Goal: Obtain resource: Obtain resource

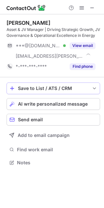
scroll to position [158, 104]
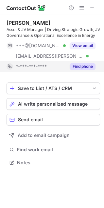
click at [82, 65] on button "Find phone" at bounding box center [82, 66] width 26 height 7
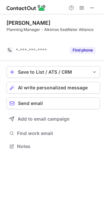
scroll to position [131, 104]
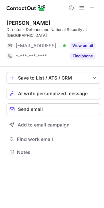
scroll to position [147, 104]
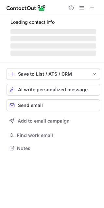
scroll to position [144, 104]
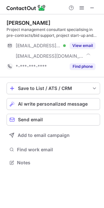
scroll to position [158, 104]
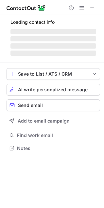
scroll to position [158, 104]
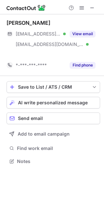
scroll to position [146, 104]
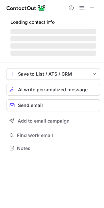
scroll to position [142, 104]
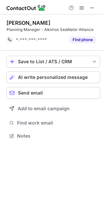
scroll to position [131, 104]
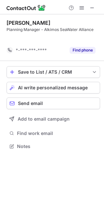
scroll to position [131, 104]
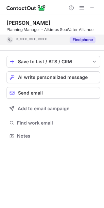
click at [71, 38] on button "Find phone" at bounding box center [82, 39] width 26 height 7
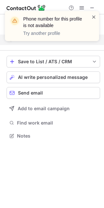
click at [92, 18] on span at bounding box center [93, 17] width 5 height 7
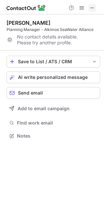
click at [90, 8] on span at bounding box center [91, 7] width 5 height 5
